Goal: Information Seeking & Learning: Learn about a topic

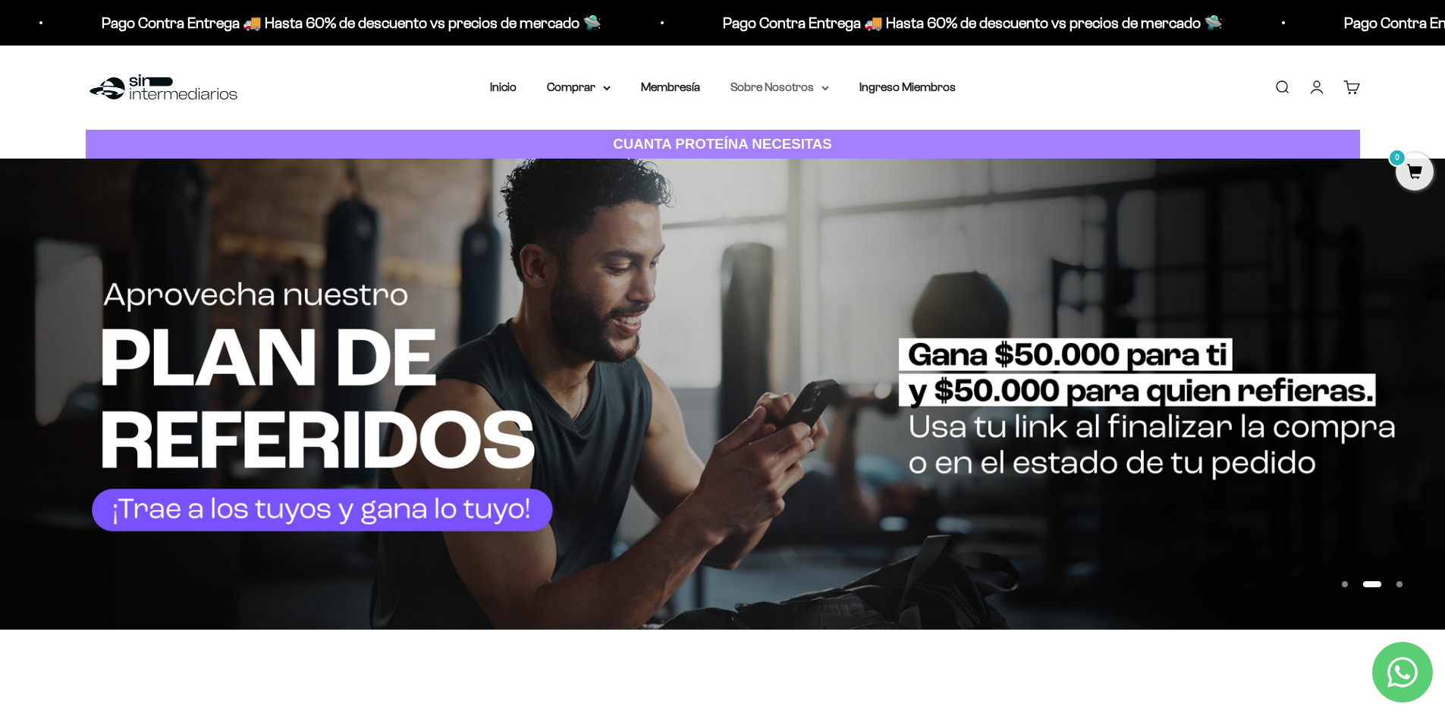
click at [765, 87] on summary "Sobre Nosotros" at bounding box center [779, 87] width 99 height 20
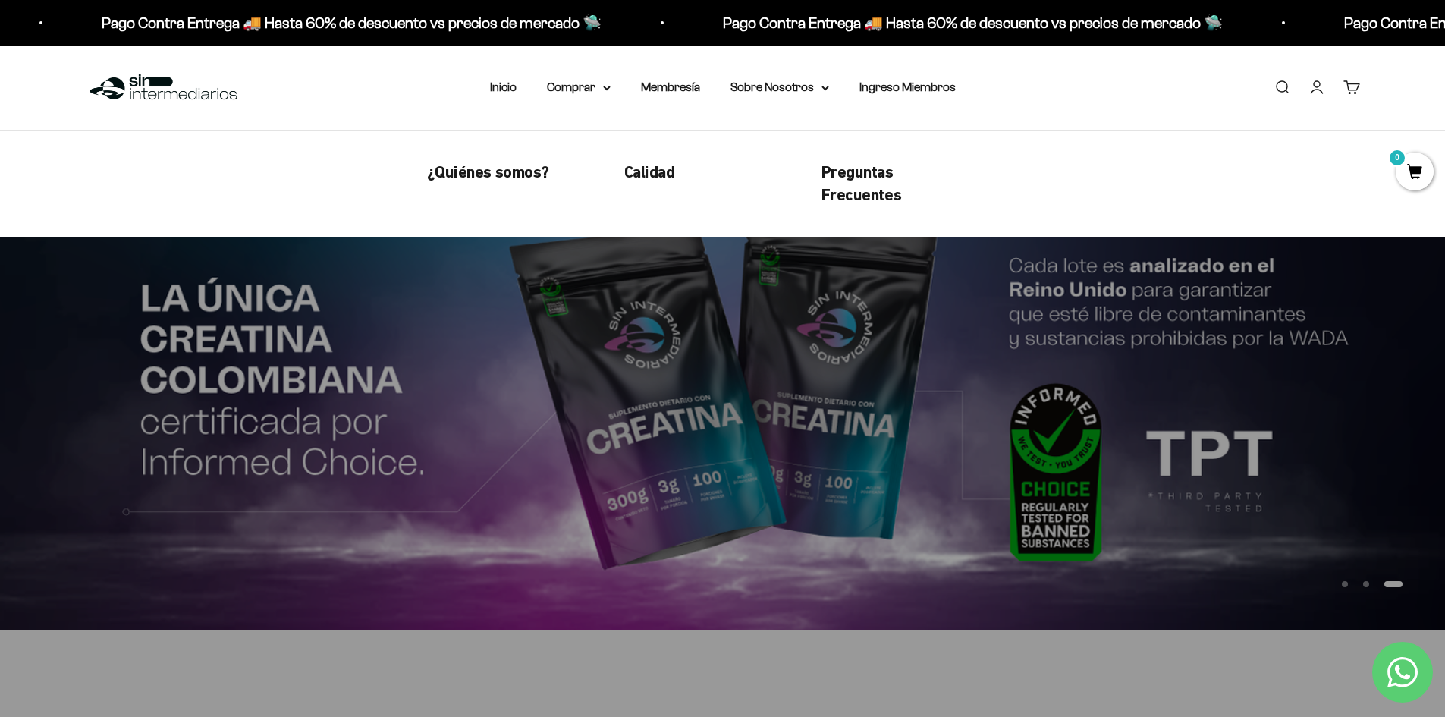
click at [471, 177] on span "¿Quiénes somos?" at bounding box center [488, 171] width 122 height 19
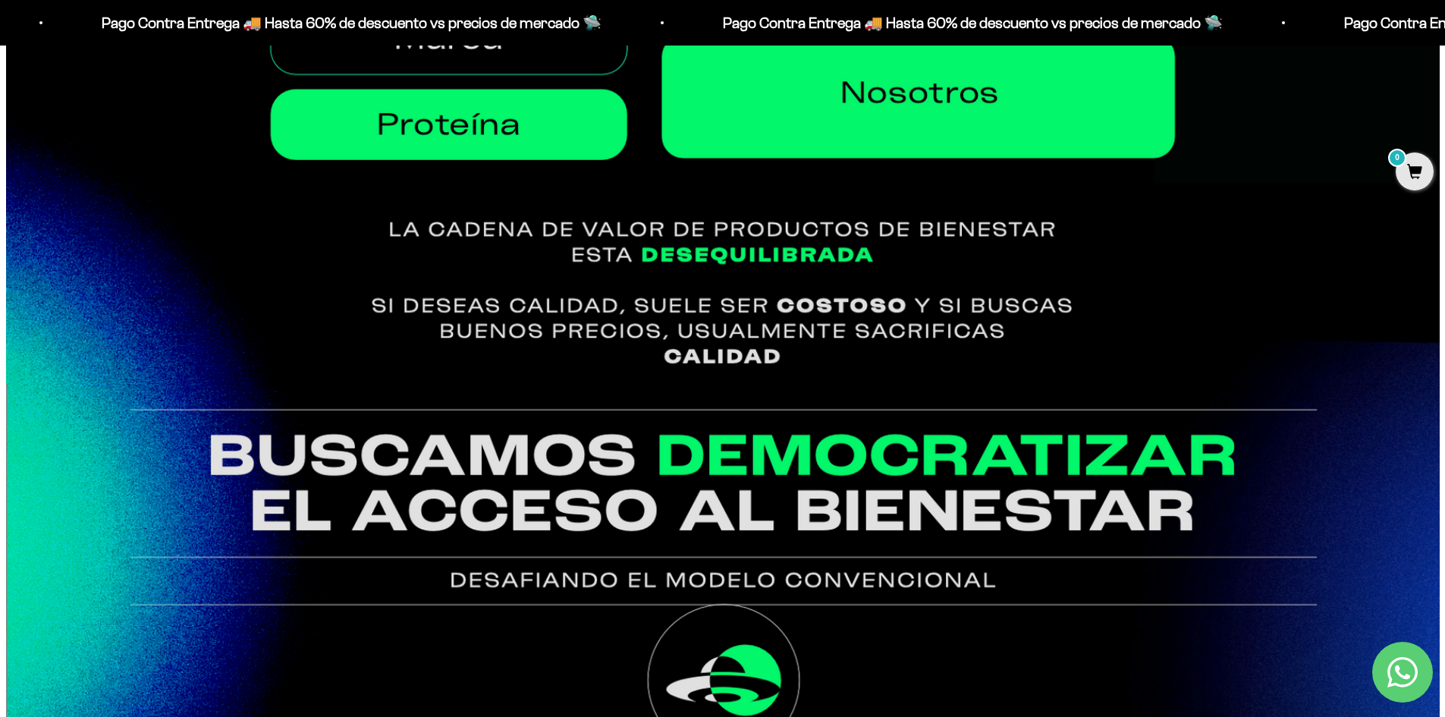
scroll to position [1214, 0]
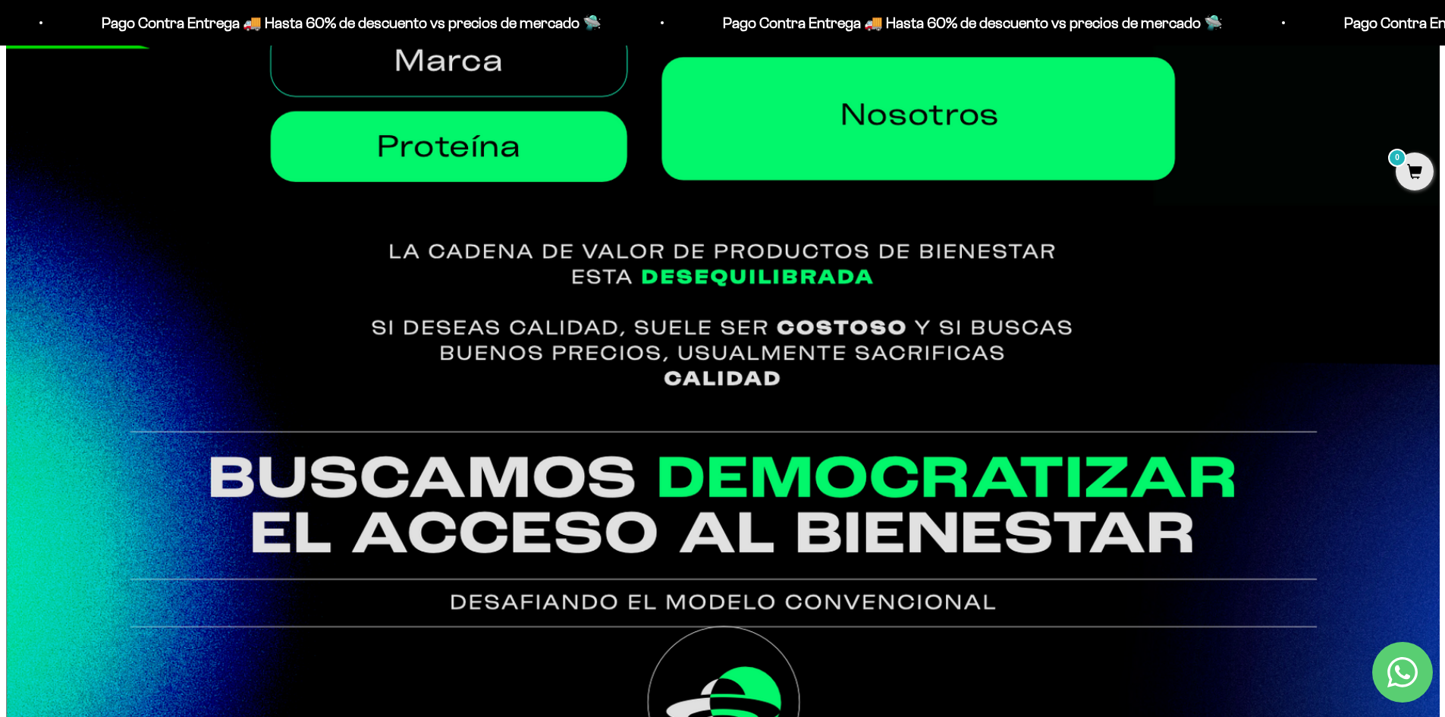
click at [200, 176] on img at bounding box center [723, 56] width 1434 height 697
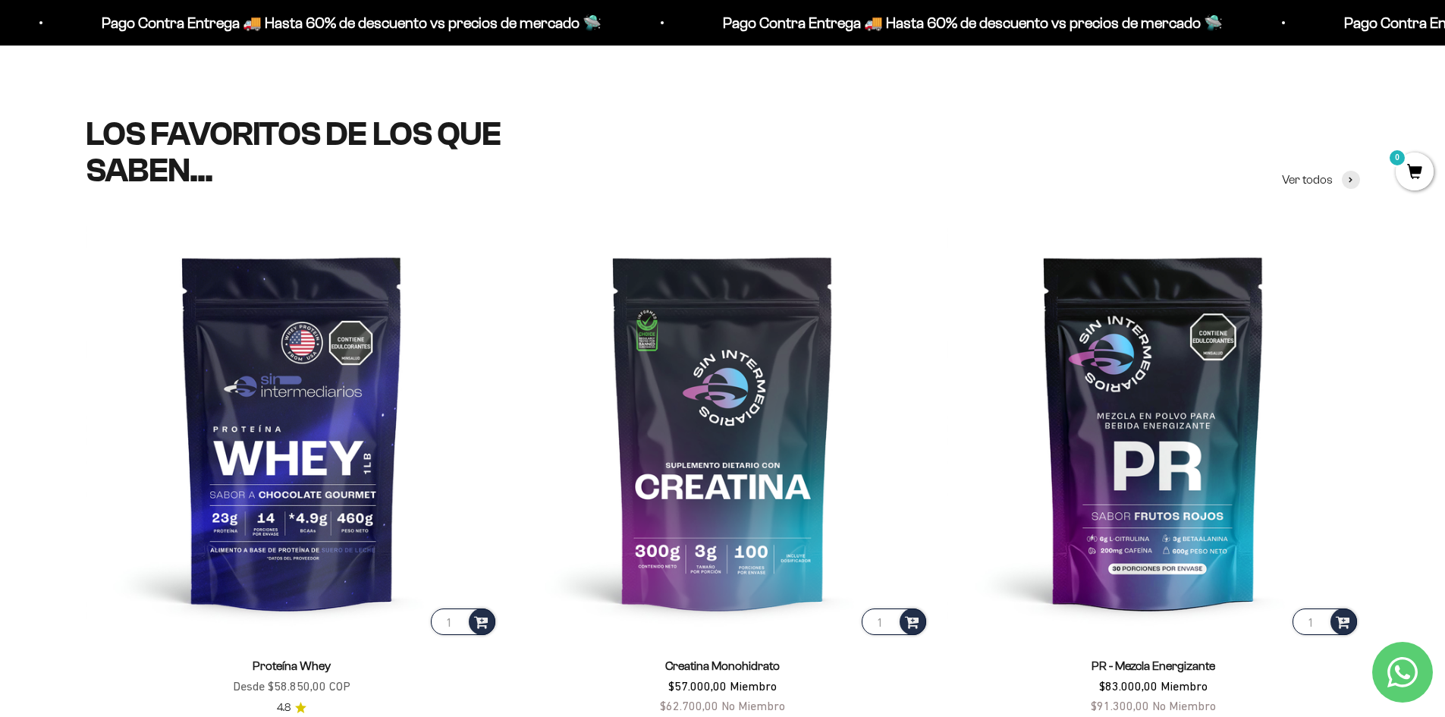
scroll to position [759, 0]
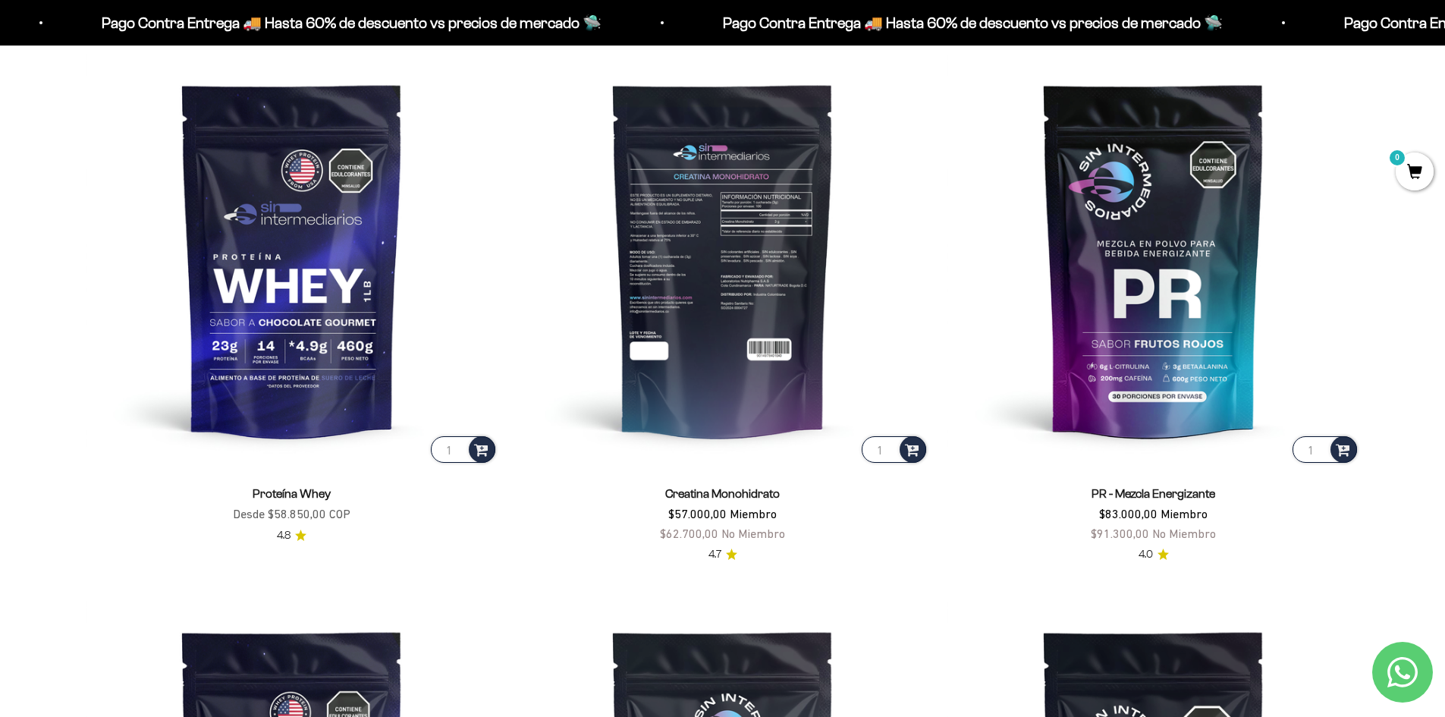
click at [656, 236] on img at bounding box center [723, 259] width 413 height 413
